Goal: Task Accomplishment & Management: Use online tool/utility

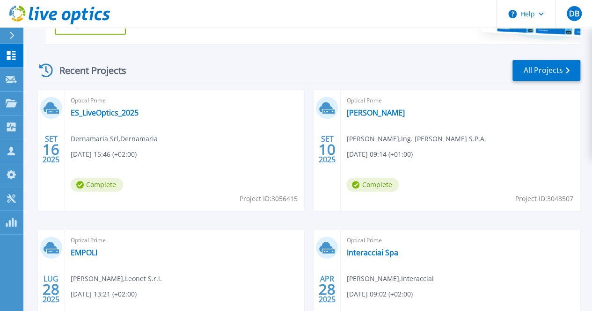
scroll to position [192, 0]
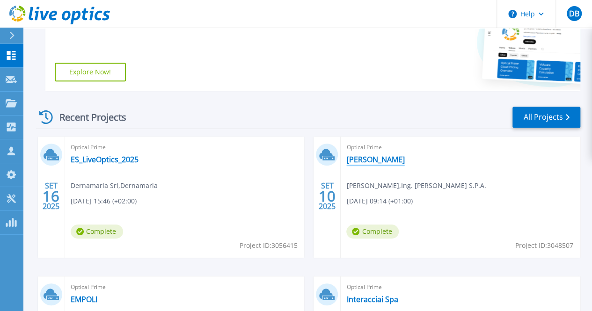
click at [347, 160] on link "[PERSON_NAME]" at bounding box center [376, 159] width 58 height 9
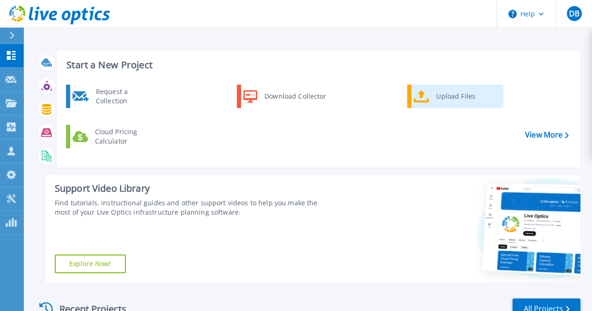
click at [446, 102] on div "Upload Files" at bounding box center [466, 96] width 69 height 19
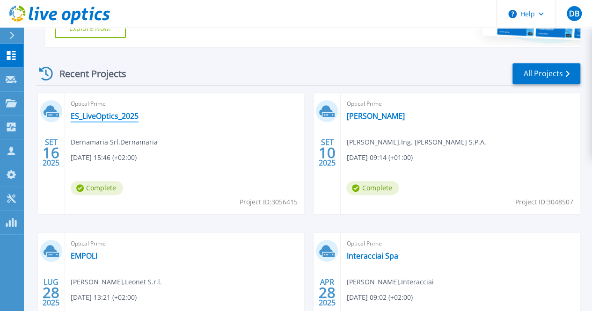
scroll to position [234, 0]
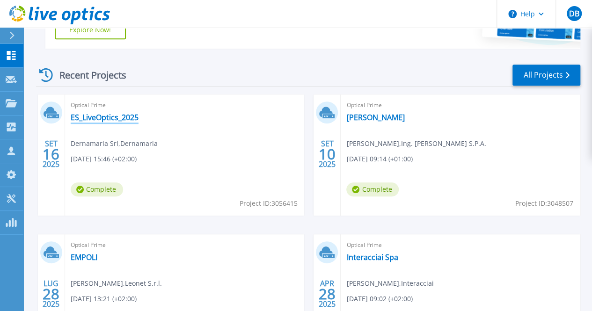
click at [128, 118] on link "ES_LiveOptics_2025" at bounding box center [105, 117] width 68 height 9
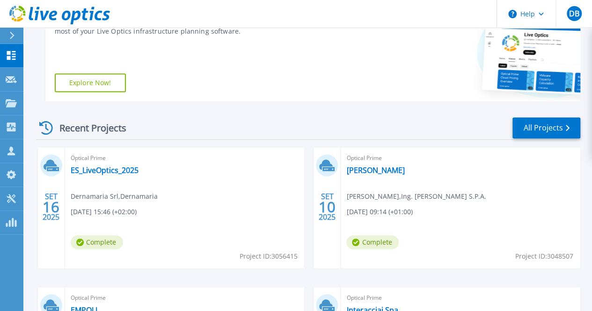
scroll to position [94, 0]
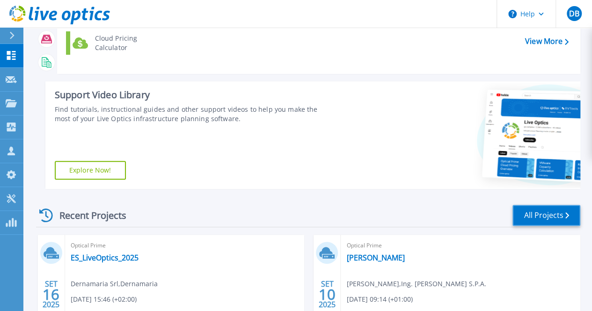
click at [554, 218] on link "All Projects" at bounding box center [547, 215] width 68 height 21
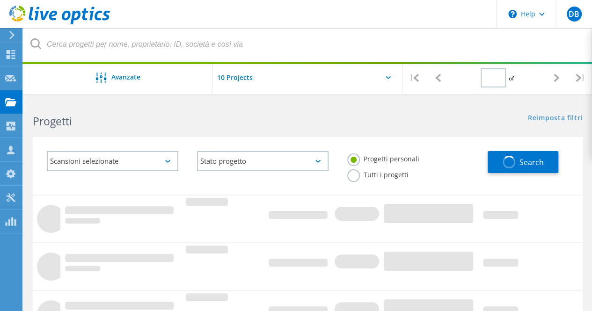
type input "1"
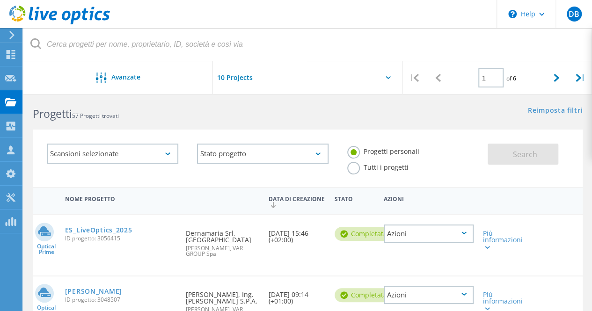
scroll to position [47, 0]
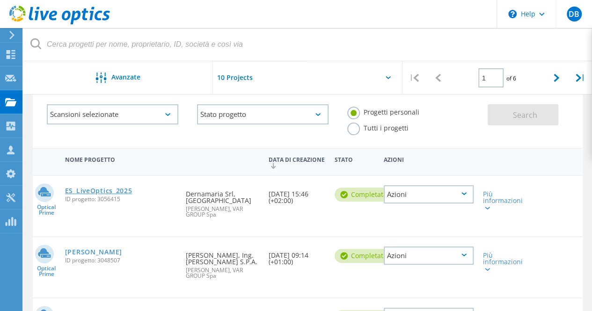
click at [100, 189] on link "ES_LiveOptics_2025" at bounding box center [98, 191] width 67 height 7
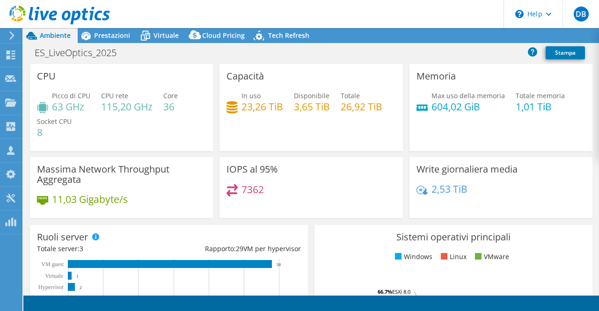
select select "EULondon"
select select "EUR"
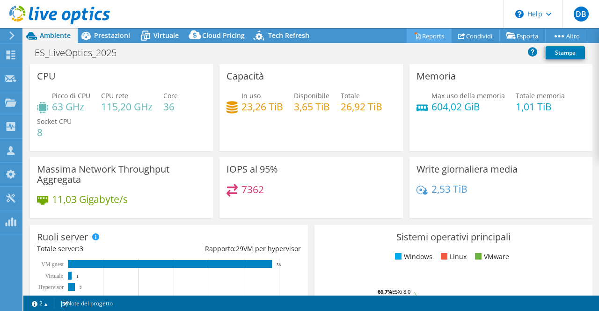
click at [429, 36] on link "Reports" at bounding box center [429, 36] width 45 height 15
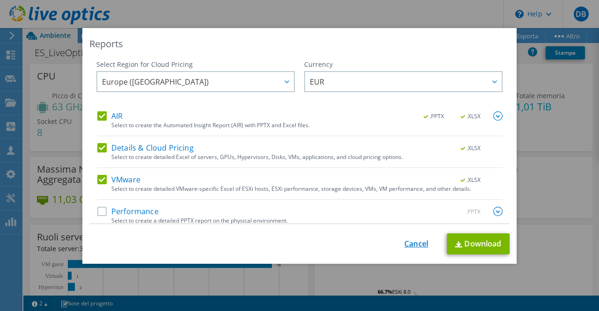
click at [414, 249] on link "Cancel" at bounding box center [417, 244] width 24 height 9
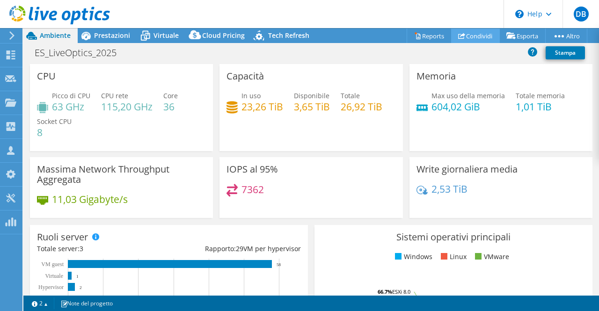
click at [470, 35] on link "Condividi" at bounding box center [475, 36] width 49 height 15
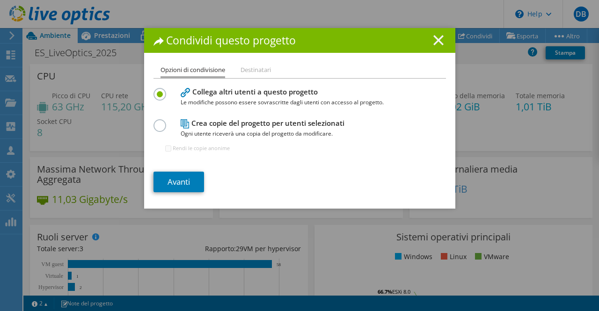
click at [435, 45] on icon at bounding box center [439, 40] width 10 height 10
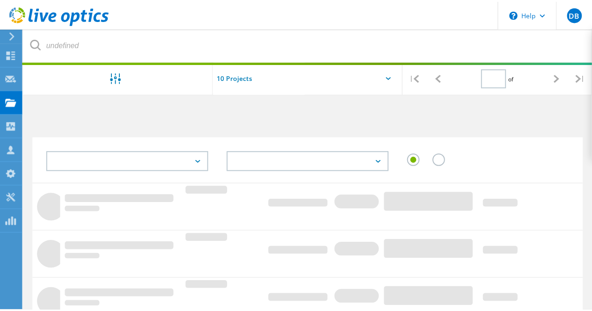
scroll to position [47, 0]
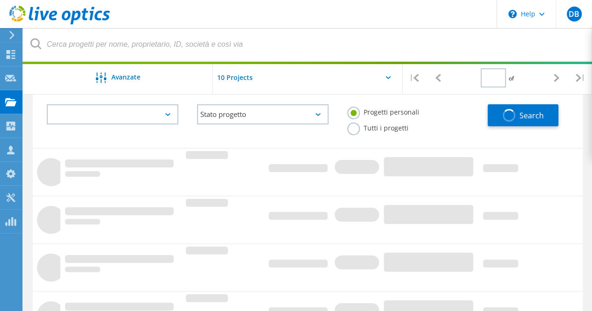
type input "1"
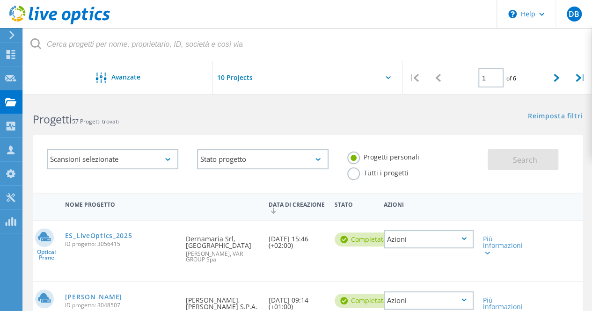
scroll to position [0, 0]
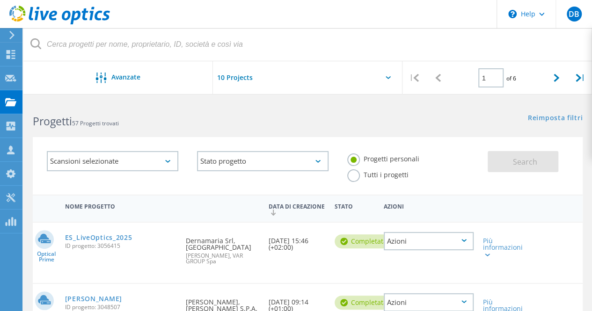
click at [350, 178] on label "Tutti i progetti" at bounding box center [377, 174] width 61 height 9
click at [0, 0] on input "Tutti i progetti" at bounding box center [0, 0] width 0 height 0
click at [523, 161] on span "Search" at bounding box center [525, 162] width 24 height 10
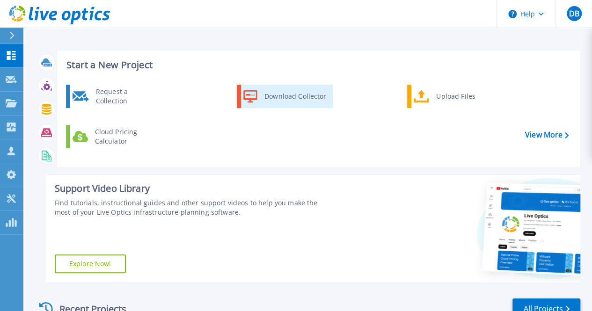
click at [284, 100] on div "Download Collector" at bounding box center [295, 96] width 71 height 19
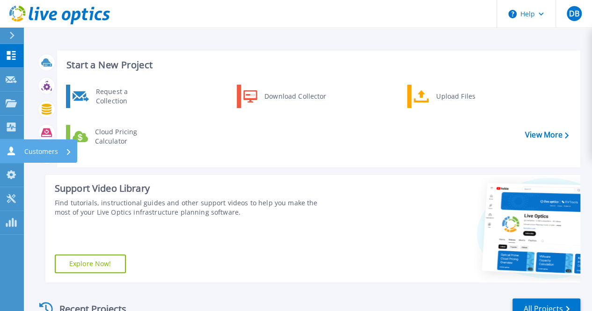
click at [7, 147] on icon at bounding box center [11, 151] width 11 height 9
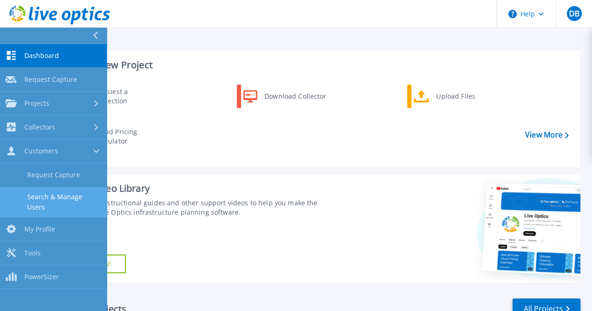
click at [69, 203] on link "Search & Manage Users" at bounding box center [53, 202] width 107 height 30
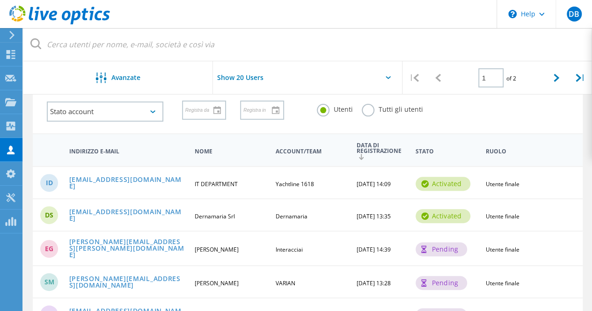
scroll to position [94, 0]
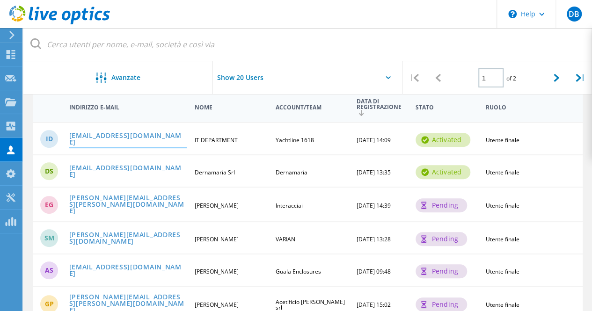
click at [150, 140] on link "itdepartment@yachtline1618.com" at bounding box center [128, 140] width 118 height 15
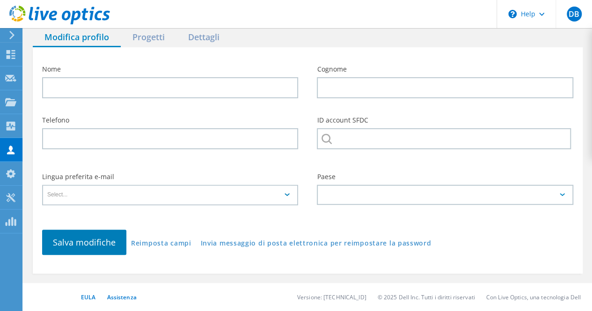
type input "IT"
type input "DEPARTMENT"
type input "Yachtline 1618"
type input "Italiano"
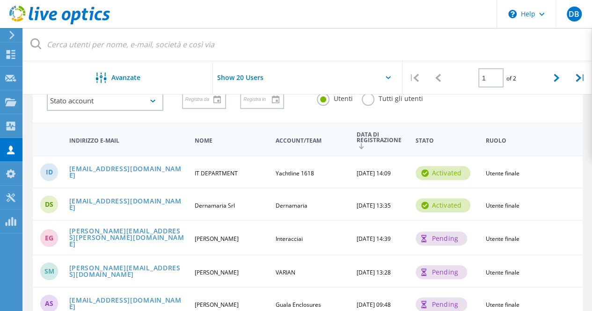
scroll to position [47, 0]
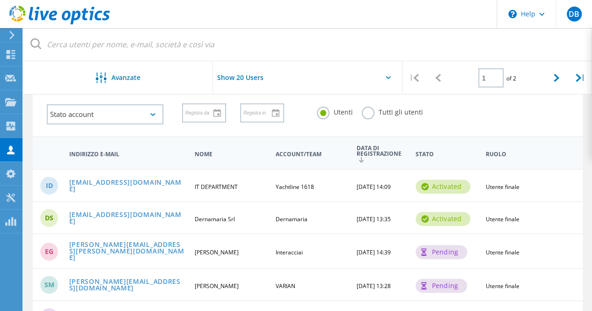
click at [368, 116] on label "Tutti gli utenti" at bounding box center [392, 111] width 61 height 9
click at [0, 0] on input "Tutti gli utenti" at bounding box center [0, 0] width 0 height 0
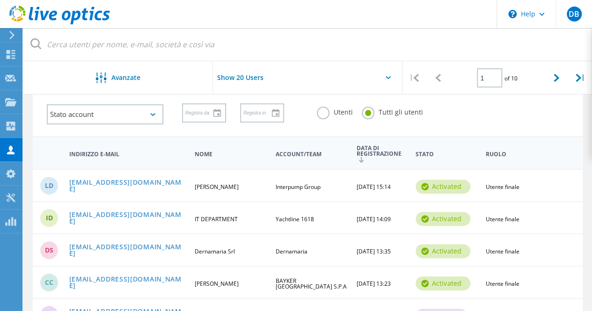
click at [321, 112] on label "Utenti" at bounding box center [335, 111] width 36 height 9
click at [0, 0] on input "Utenti" at bounding box center [0, 0] width 0 height 0
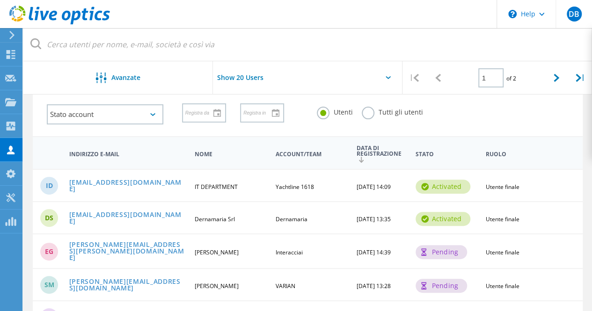
click at [341, 23] on header "\n Help Explore Helpful Articles Contact Support DB Membro del team di partner …" at bounding box center [296, 14] width 592 height 28
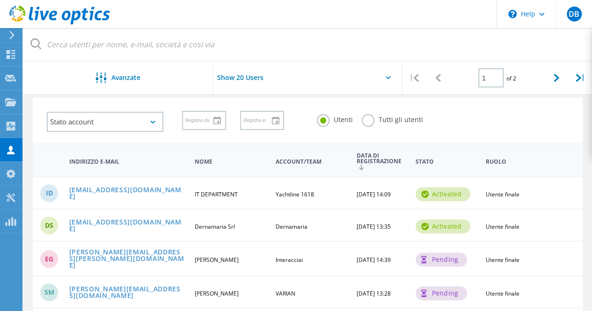
scroll to position [0, 0]
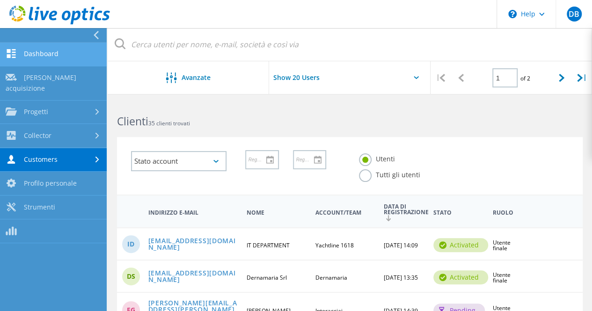
click at [39, 58] on link "Dashboard" at bounding box center [53, 55] width 107 height 24
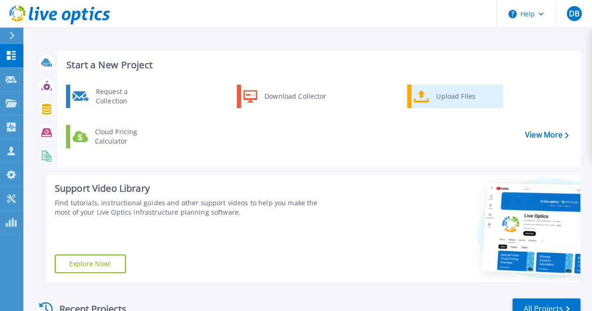
click at [473, 101] on div "Upload Files" at bounding box center [466, 96] width 69 height 19
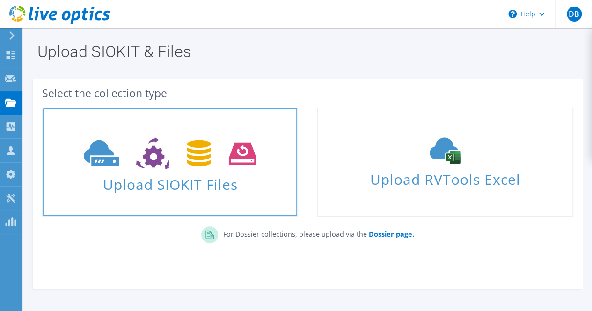
click at [225, 168] on icon at bounding box center [170, 154] width 173 height 32
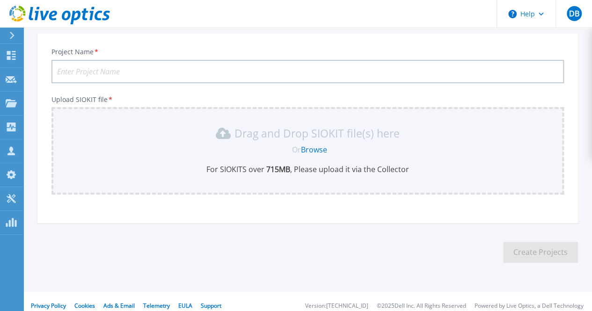
scroll to position [61, 0]
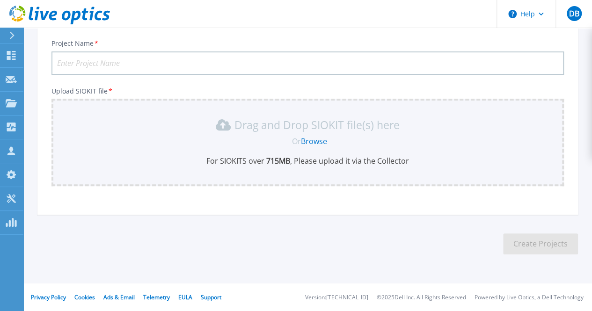
click at [161, 57] on input "Project Name *" at bounding box center [308, 63] width 513 height 23
type input "Yachtline 1618"
click at [312, 141] on link "Browse" at bounding box center [314, 141] width 26 height 10
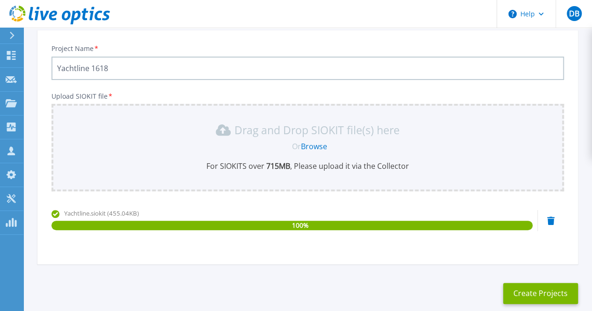
scroll to position [106, 0]
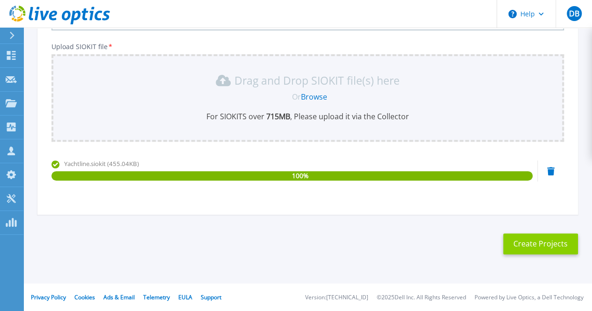
click at [542, 245] on button "Create Projects" at bounding box center [540, 244] width 75 height 21
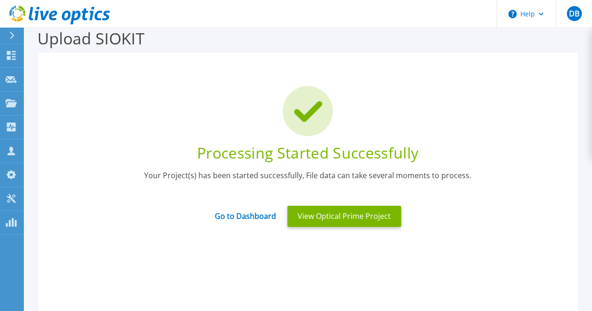
scroll to position [12, 0]
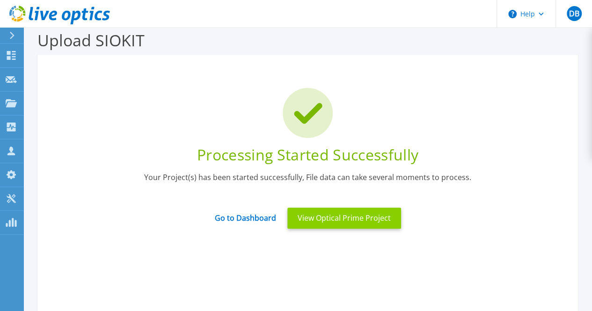
click at [346, 213] on button "View Optical Prime Project" at bounding box center [345, 218] width 114 height 21
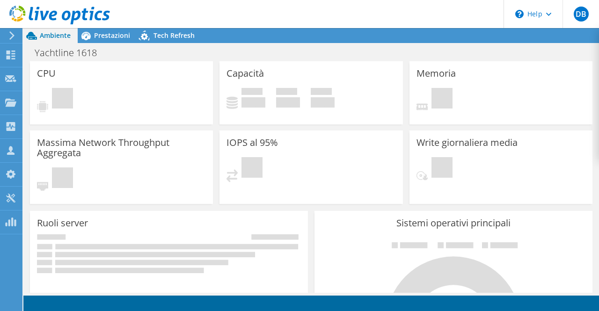
radio input "true"
radio input "false"
